Goal: Transaction & Acquisition: Download file/media

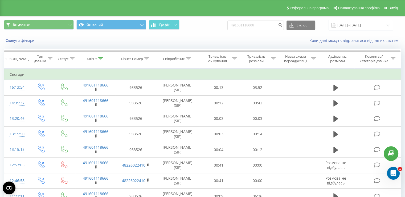
drag, startPoint x: 266, startPoint y: 28, endPoint x: 189, endPoint y: 26, distance: 76.7
click at [188, 29] on div "Всі дзвінки Основний Графік 491601118666 Експорт .csv .xls .xlsx [DATE] - [DATE]" at bounding box center [202, 25] width 397 height 10
click at [363, 24] on input "[DATE] - [DATE]" at bounding box center [361, 25] width 64 height 10
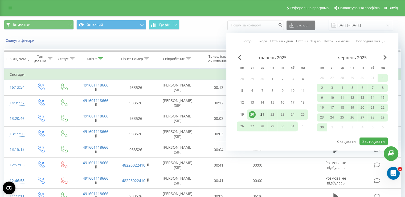
click at [258, 115] on div "21" at bounding box center [262, 114] width 10 height 10
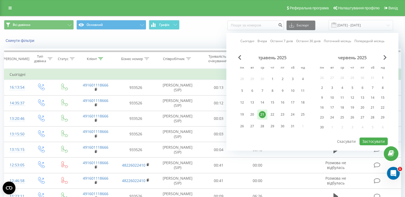
click at [258, 115] on div "21" at bounding box center [262, 114] width 10 height 10
click at [259, 115] on div "21" at bounding box center [262, 114] width 10 height 10
click at [371, 141] on button "Застосувати" at bounding box center [374, 141] width 28 height 8
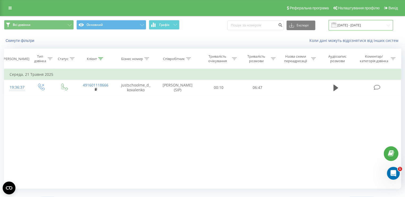
click at [342, 30] on input "[DATE] - [DATE]" at bounding box center [361, 25] width 64 height 10
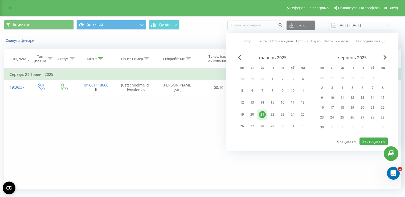
click at [383, 58] on div "червень 2025" at bounding box center [352, 57] width 71 height 5
click at [384, 57] on span "Next Month" at bounding box center [385, 57] width 3 height 5
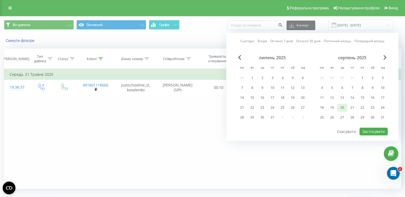
click at [345, 107] on div "20" at bounding box center [342, 107] width 7 height 7
click at [373, 133] on button "Застосувати" at bounding box center [374, 131] width 28 height 8
type input "[DATE] - [DATE]"
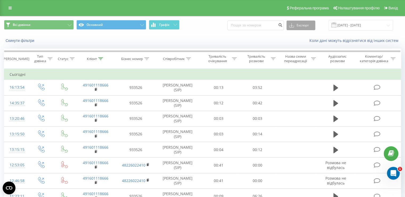
click at [303, 23] on button "Експорт" at bounding box center [301, 26] width 29 height 10
click at [299, 53] on span ".xlsx" at bounding box center [295, 54] width 8 height 5
